Goal: Task Accomplishment & Management: Use online tool/utility

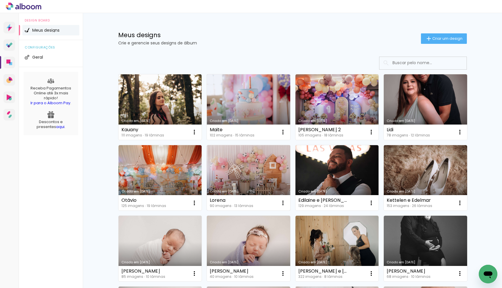
scroll to position [8, 0]
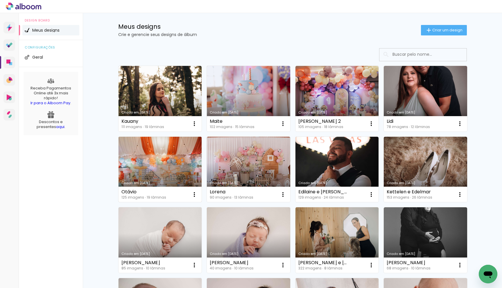
click at [171, 156] on link "Criado em [DATE]" at bounding box center [159, 170] width 83 height 66
